Goal: Use online tool/utility: Utilize a website feature to perform a specific function

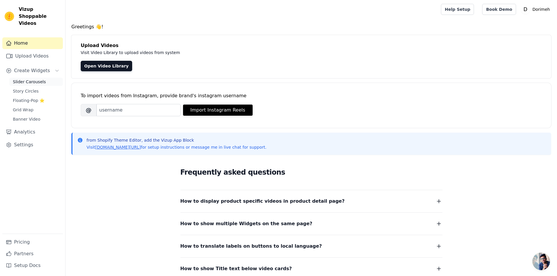
click at [43, 78] on link "Slider Carousels" at bounding box center [36, 82] width 54 height 8
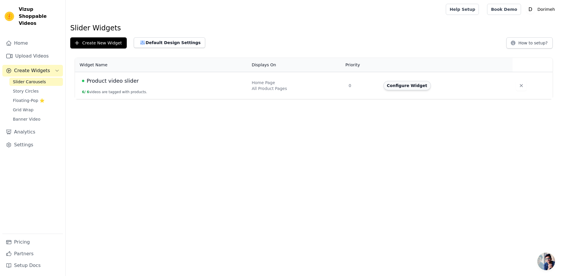
click at [409, 87] on button "Configure Widget" at bounding box center [406, 85] width 47 height 9
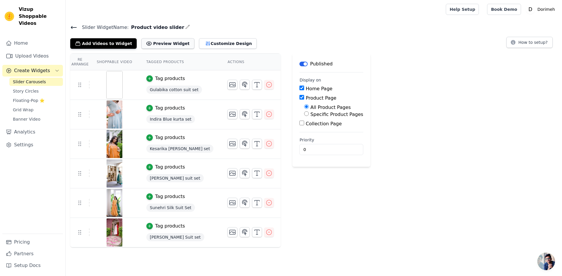
click at [164, 43] on button "Preview Widget" at bounding box center [167, 43] width 53 height 11
click at [214, 41] on button "Customize Design" at bounding box center [228, 43] width 58 height 11
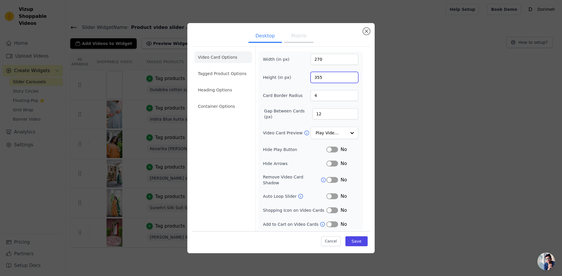
click at [315, 80] on input "355" at bounding box center [334, 77] width 48 height 11
type input "455"
click at [362, 241] on button "Save" at bounding box center [356, 242] width 22 height 10
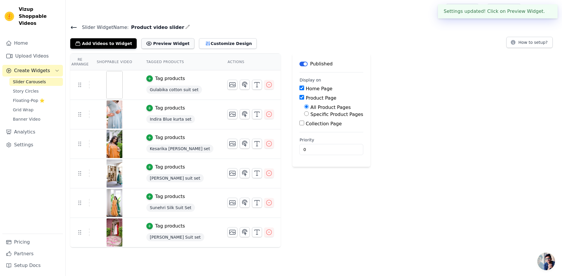
click at [171, 41] on button "Preview Widget" at bounding box center [167, 43] width 53 height 11
